Goal: Find specific page/section: Find specific page/section

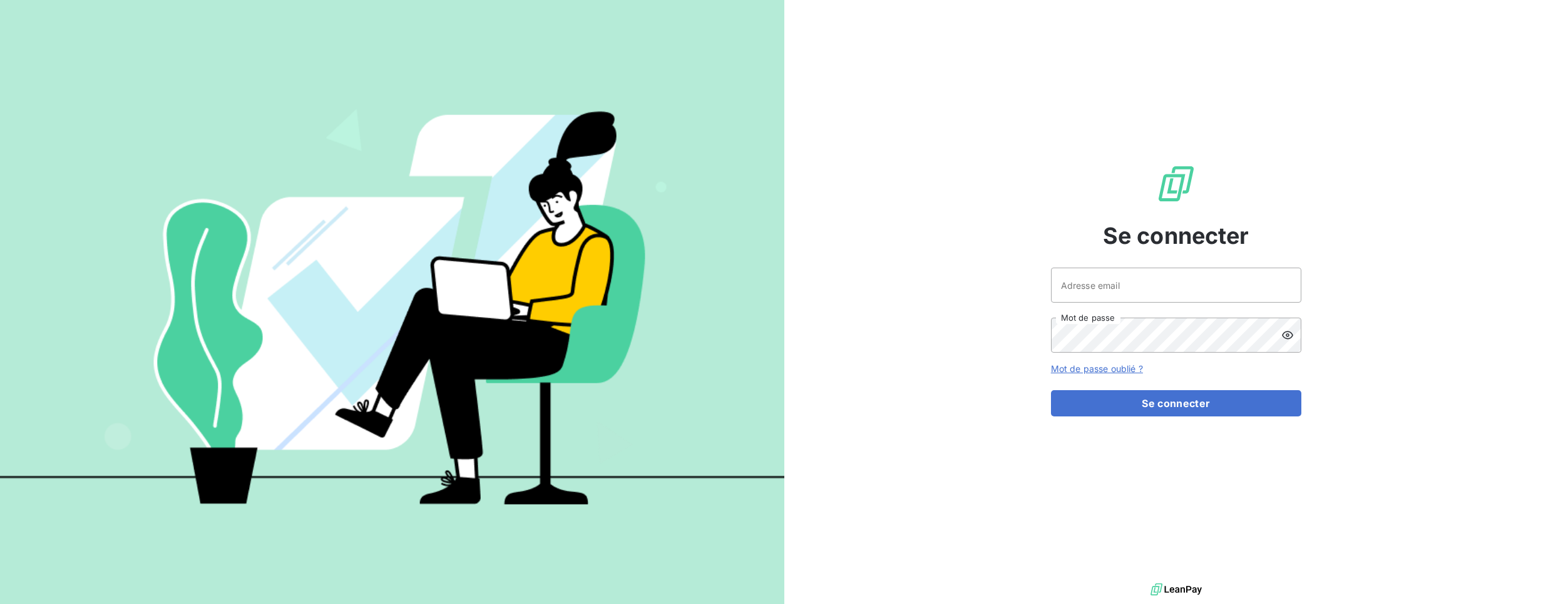
click at [1145, 314] on div "Adresse email Mot de passe" at bounding box center [1176, 310] width 250 height 85
click at [1146, 268] on div "Se connecter Adresse email Mot de passe Mot de passe oublié ? Se connecter" at bounding box center [1176, 290] width 250 height 581
click at [1163, 296] on input "Adresse email" at bounding box center [1176, 285] width 250 height 35
type input "admin@demo"
click at [1226, 404] on button "Se connecter" at bounding box center [1176, 403] width 250 height 27
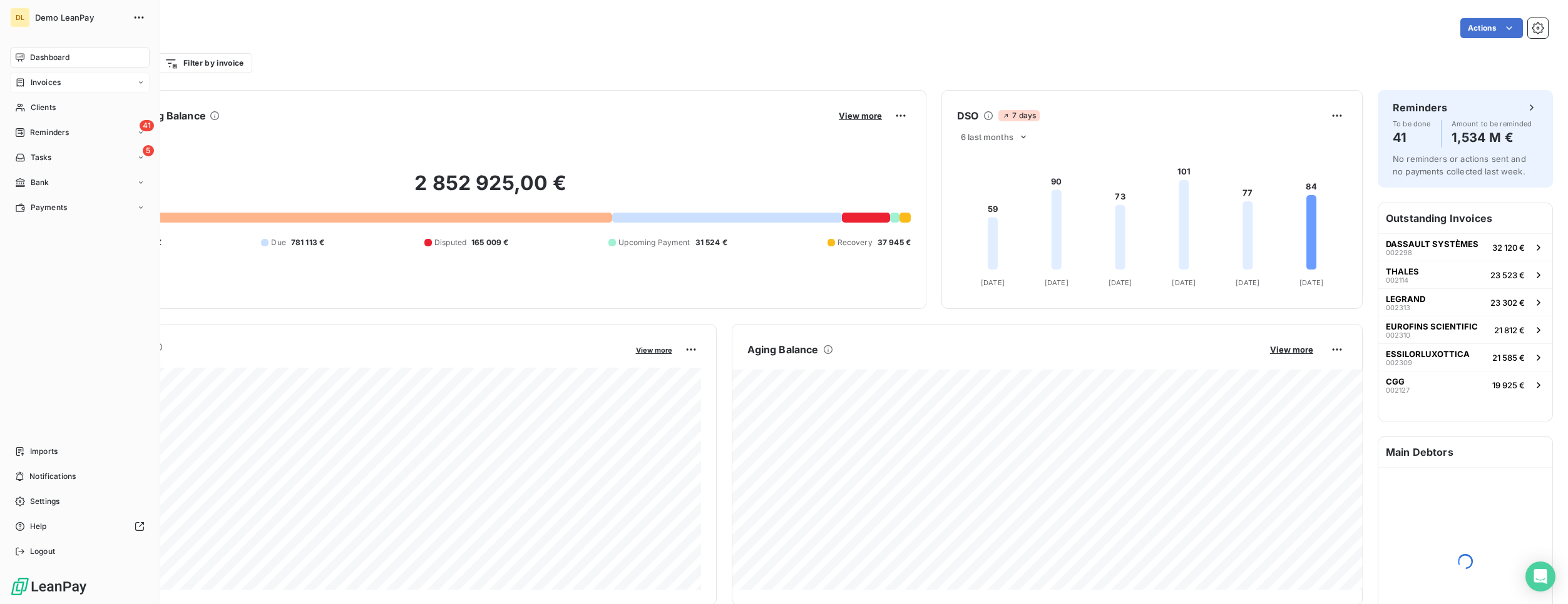
click at [54, 86] on span "Invoices" at bounding box center [45, 82] width 30 height 11
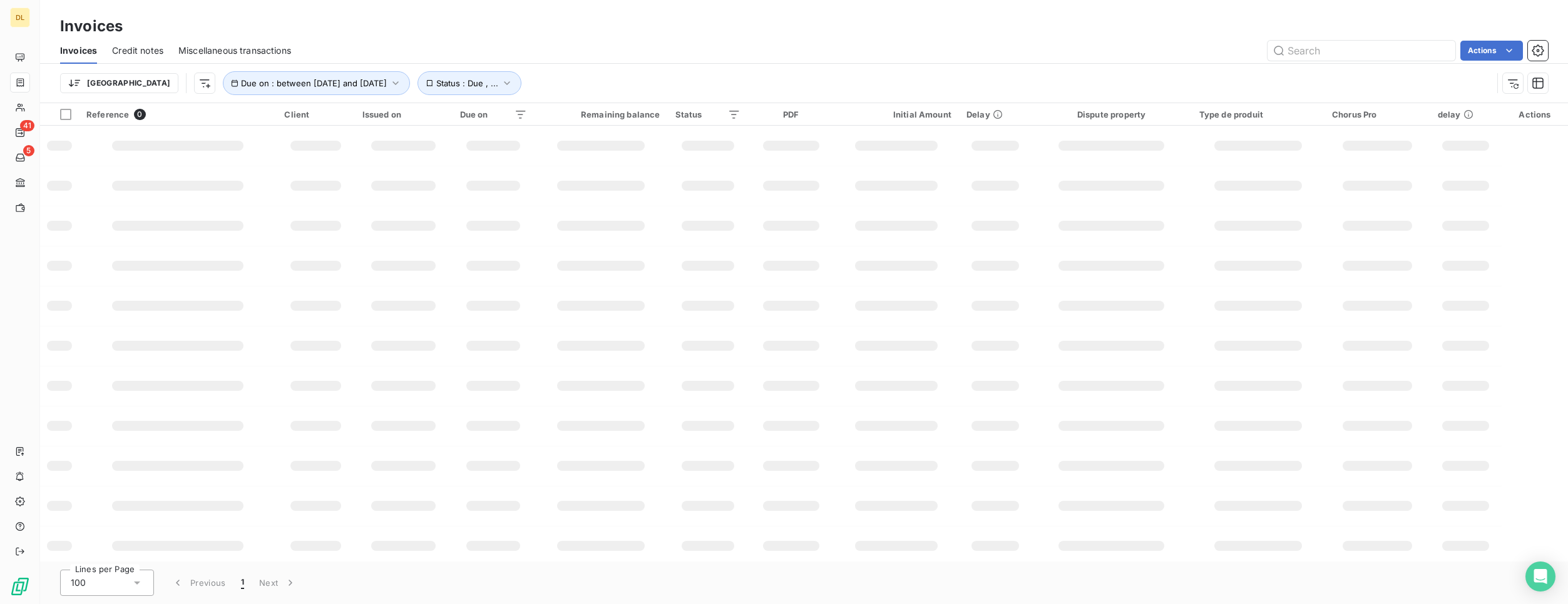
click at [709, 64] on div "Trier Due on : between [DATE] and [DATE] Status : Due , ..." at bounding box center [804, 83] width 1488 height 39
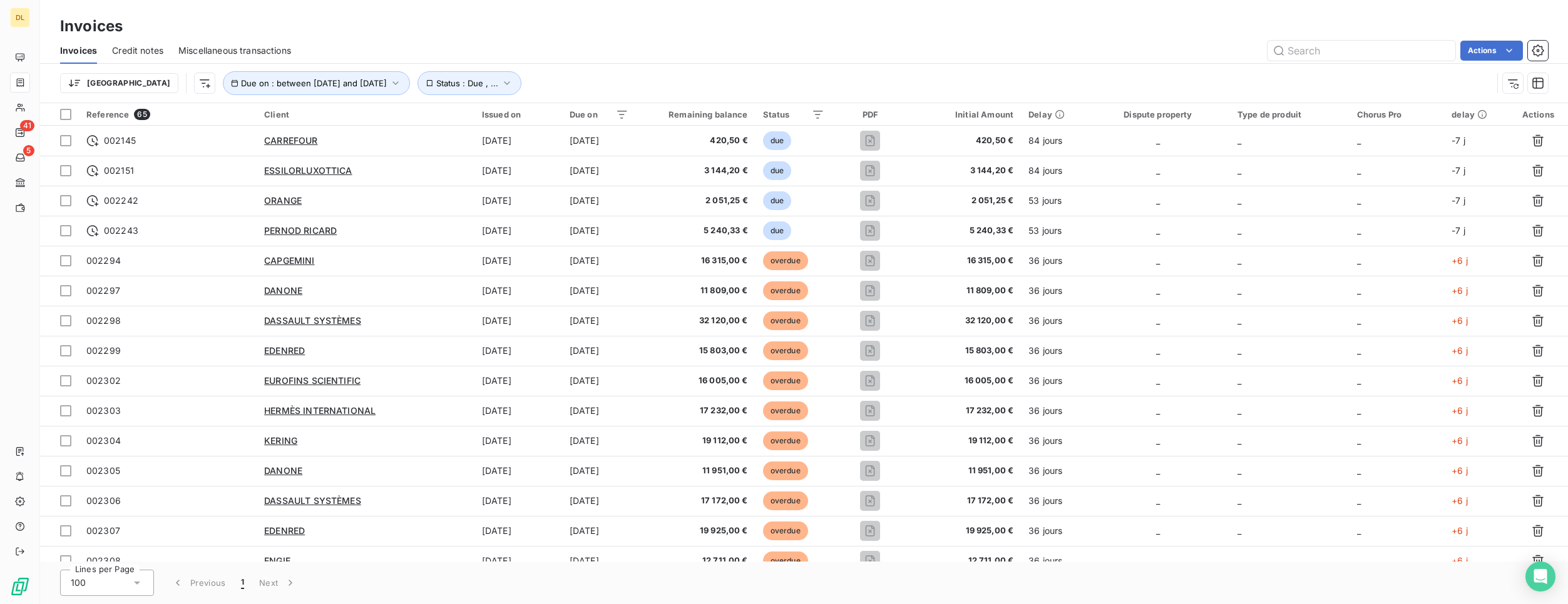
click at [650, 52] on div "Actions" at bounding box center [927, 51] width 1242 height 20
click at [1519, 84] on button "button" at bounding box center [1513, 83] width 20 height 20
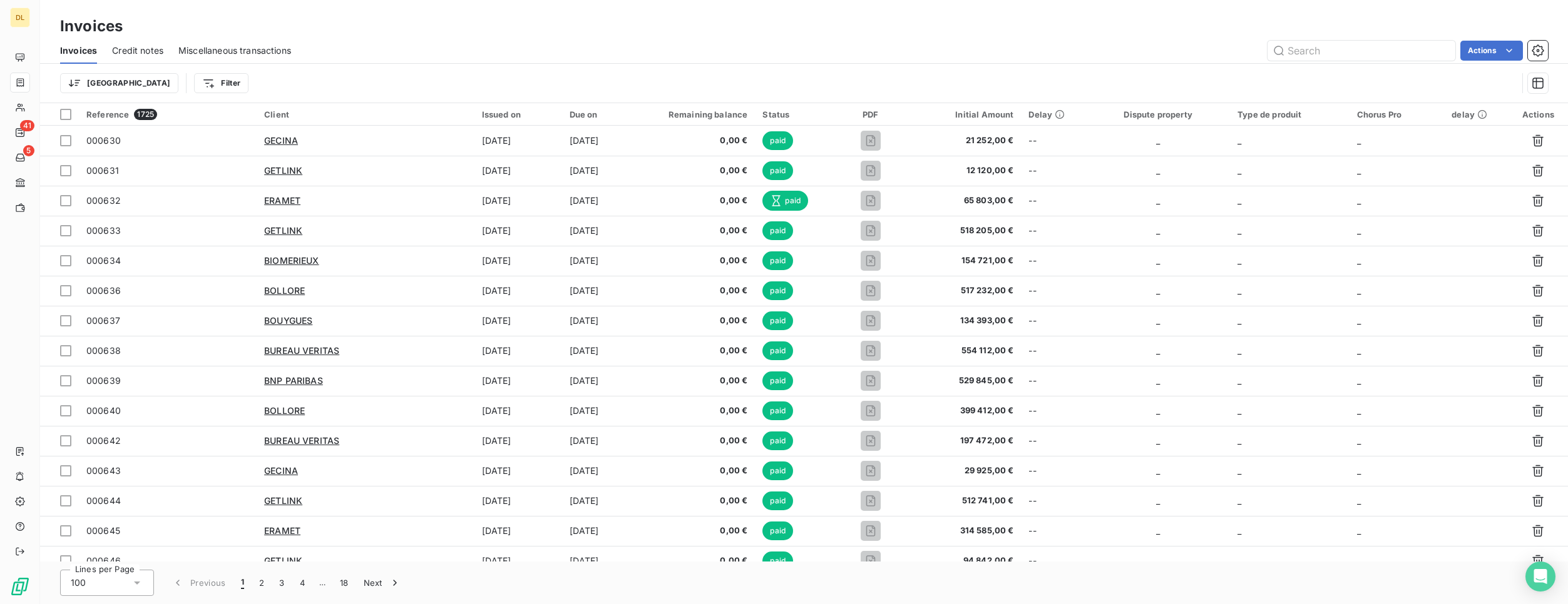
click at [145, 56] on span "Credit notes" at bounding box center [137, 51] width 51 height 12
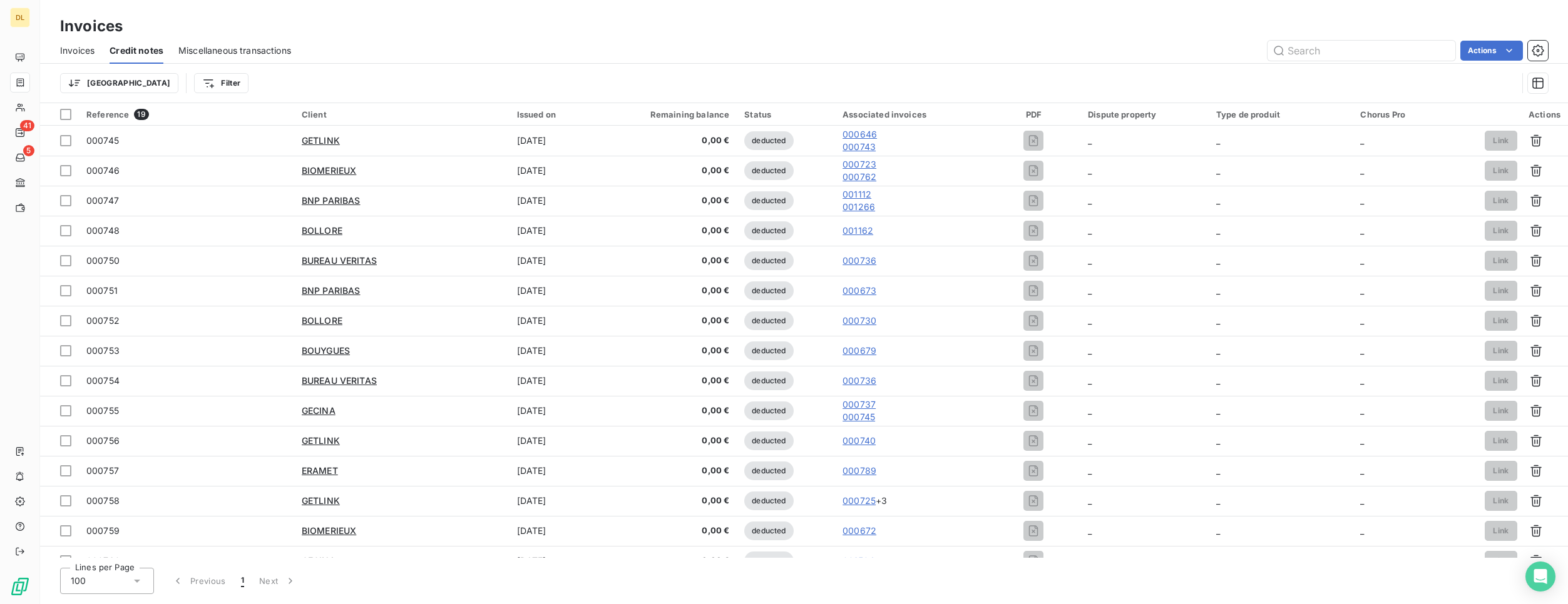
click at [233, 56] on span "Miscellaneous transactions" at bounding box center [235, 51] width 113 height 12
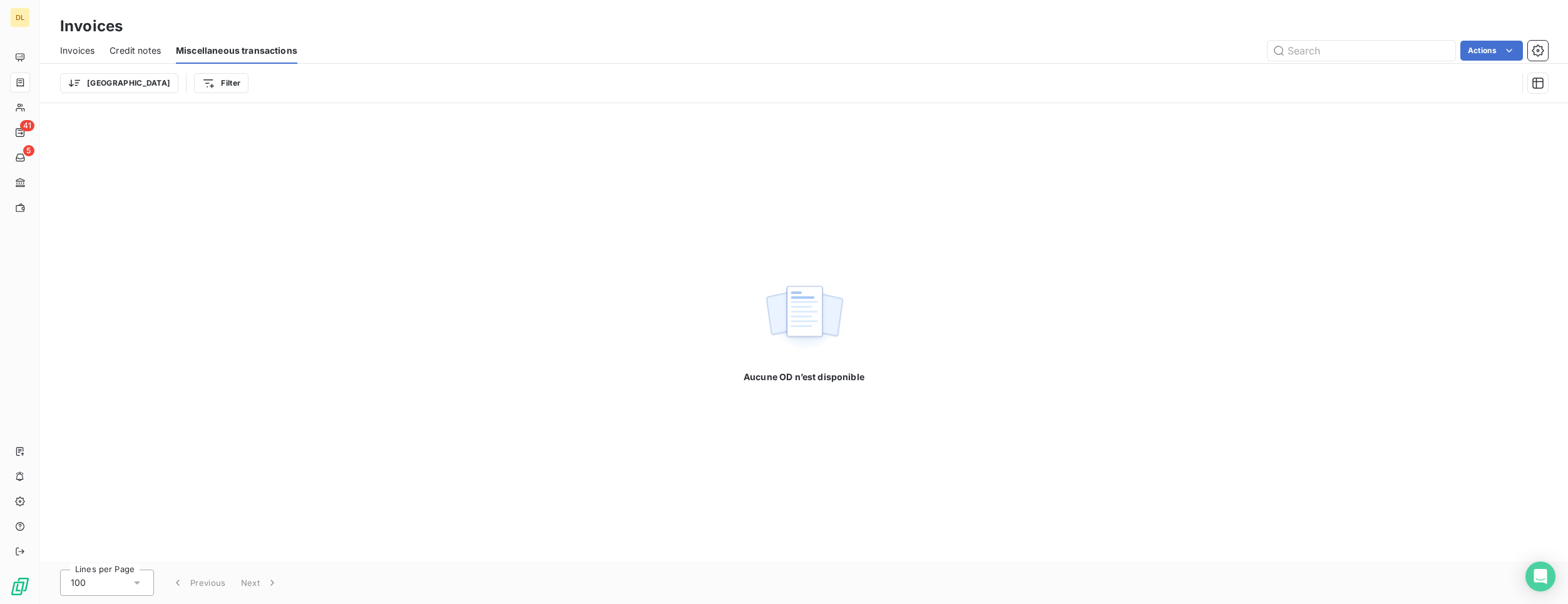
click at [80, 61] on div "Invoices" at bounding box center [77, 51] width 34 height 27
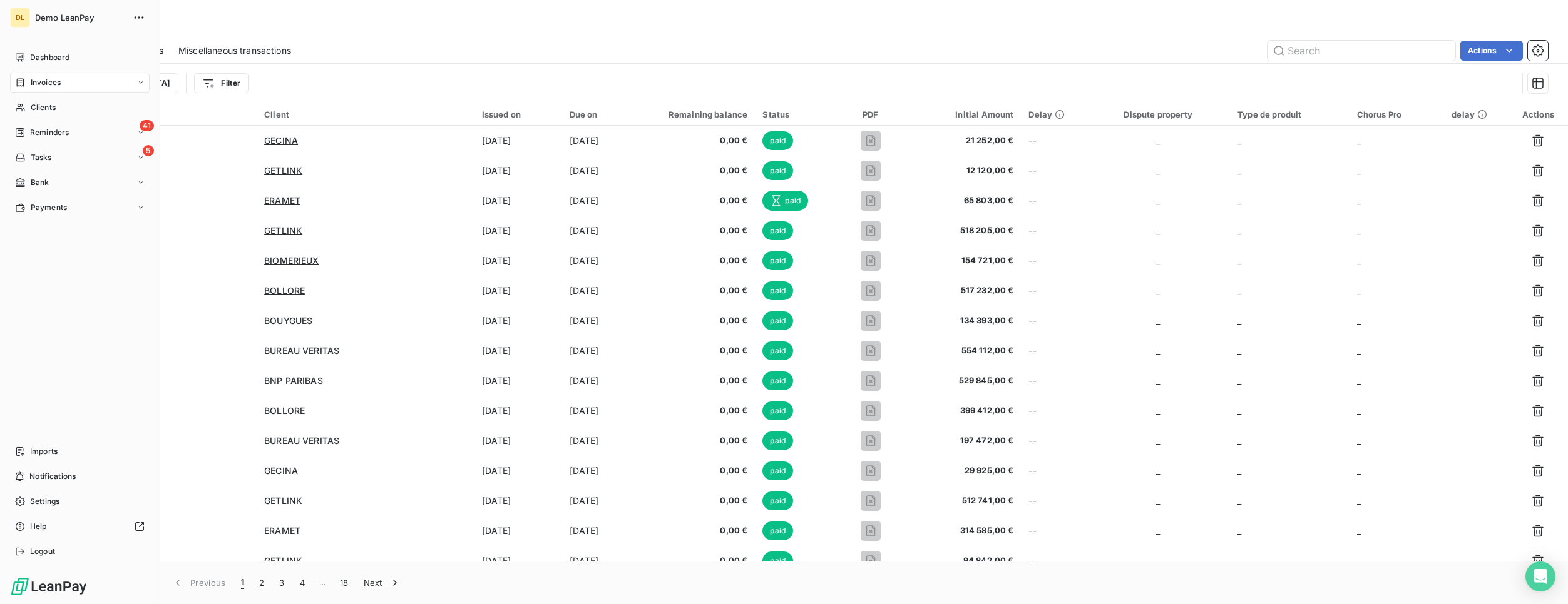
click at [31, 65] on div "Dashboard" at bounding box center [79, 57] width 139 height 20
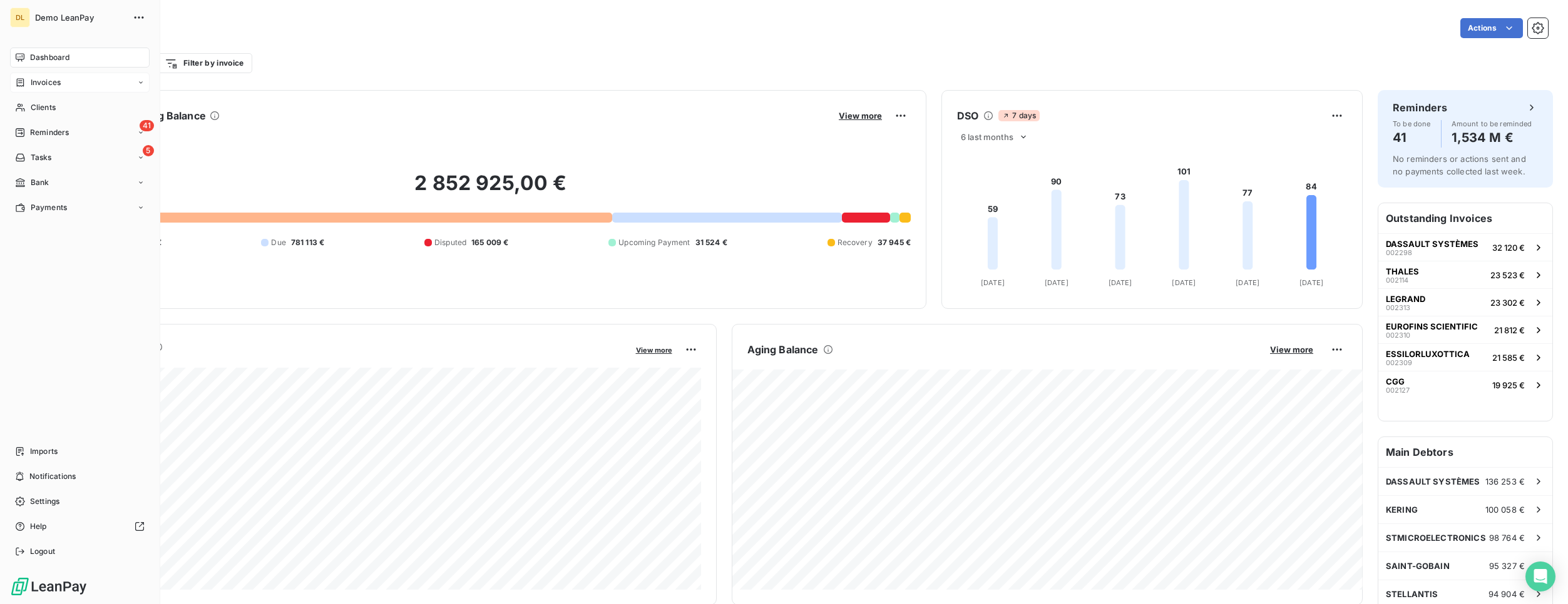
click at [27, 89] on div "Invoices" at bounding box center [79, 82] width 139 height 20
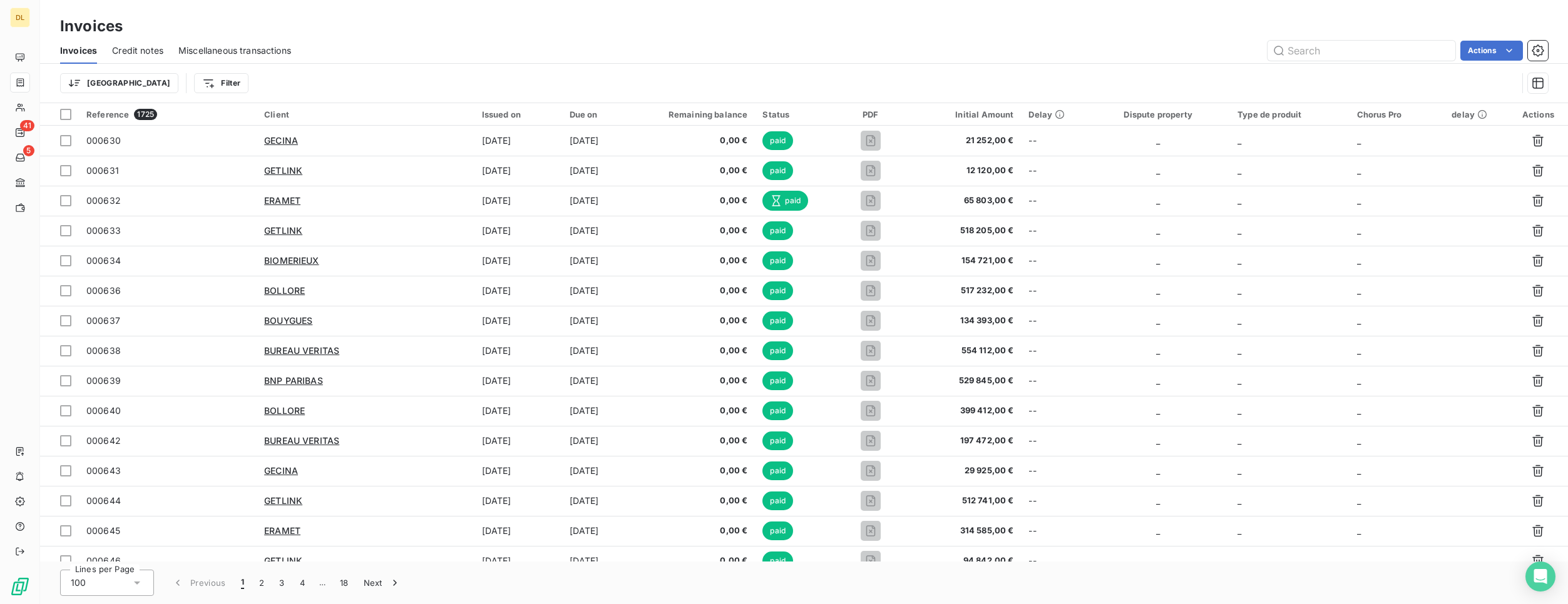
click at [280, 14] on div "Invoices Invoices Credit notes Miscellaneous transactions Actions Trier Filter" at bounding box center [804, 51] width 1528 height 103
click at [244, 47] on span "Miscellaneous transactions" at bounding box center [235, 51] width 113 height 12
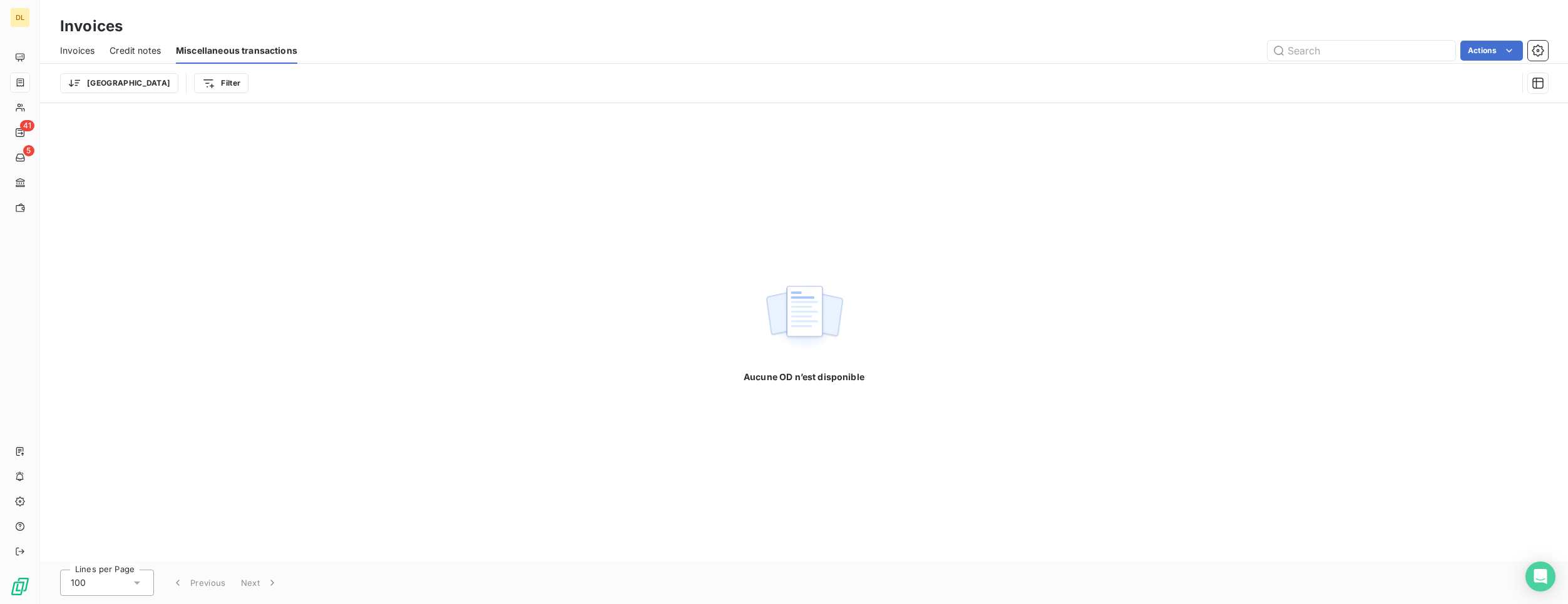
click at [80, 52] on span "Invoices" at bounding box center [77, 51] width 34 height 12
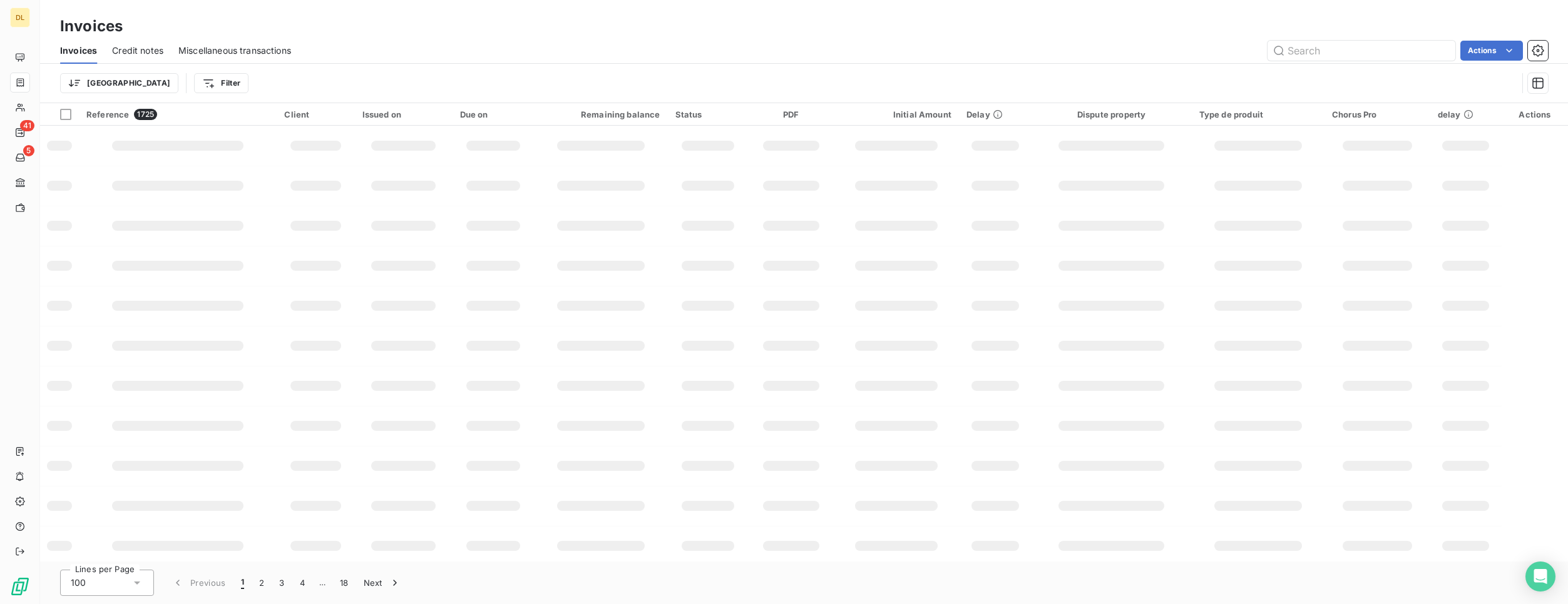
click at [142, 54] on span "Credit notes" at bounding box center [137, 51] width 51 height 12
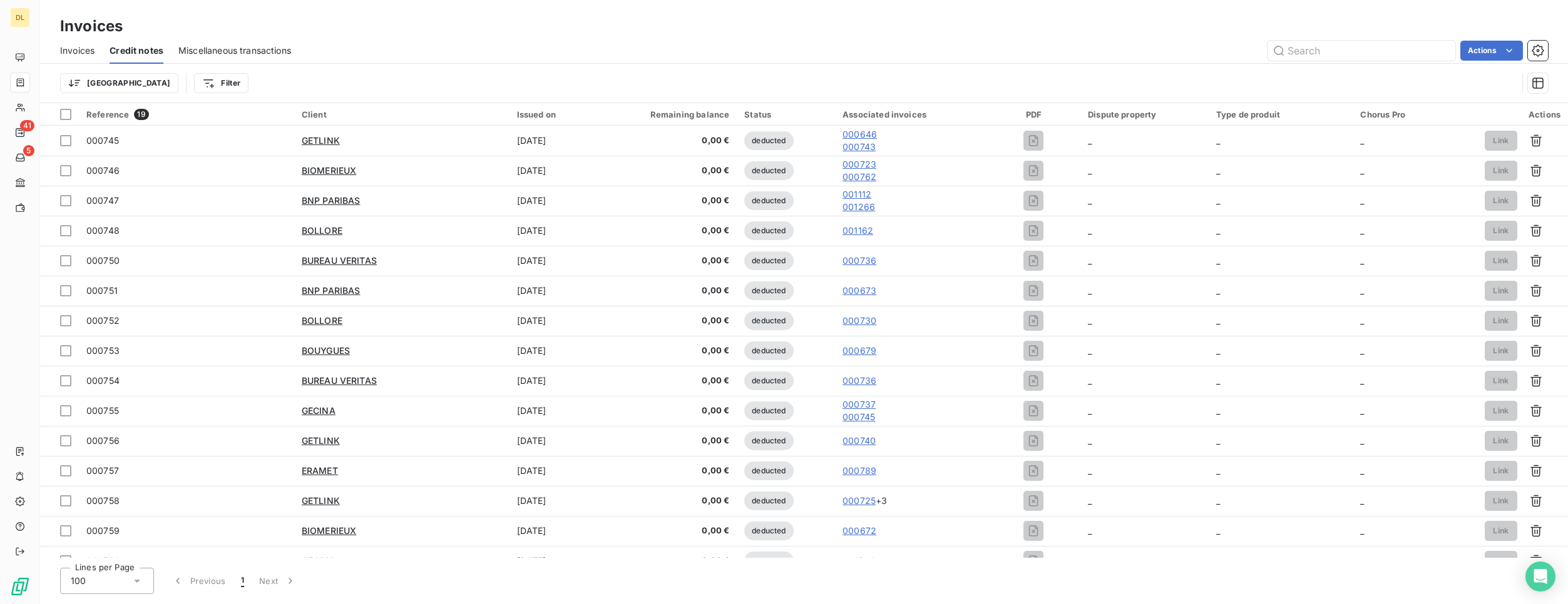
click at [78, 51] on span "Invoices" at bounding box center [77, 51] width 34 height 12
